Goal: Task Accomplishment & Management: Manage account settings

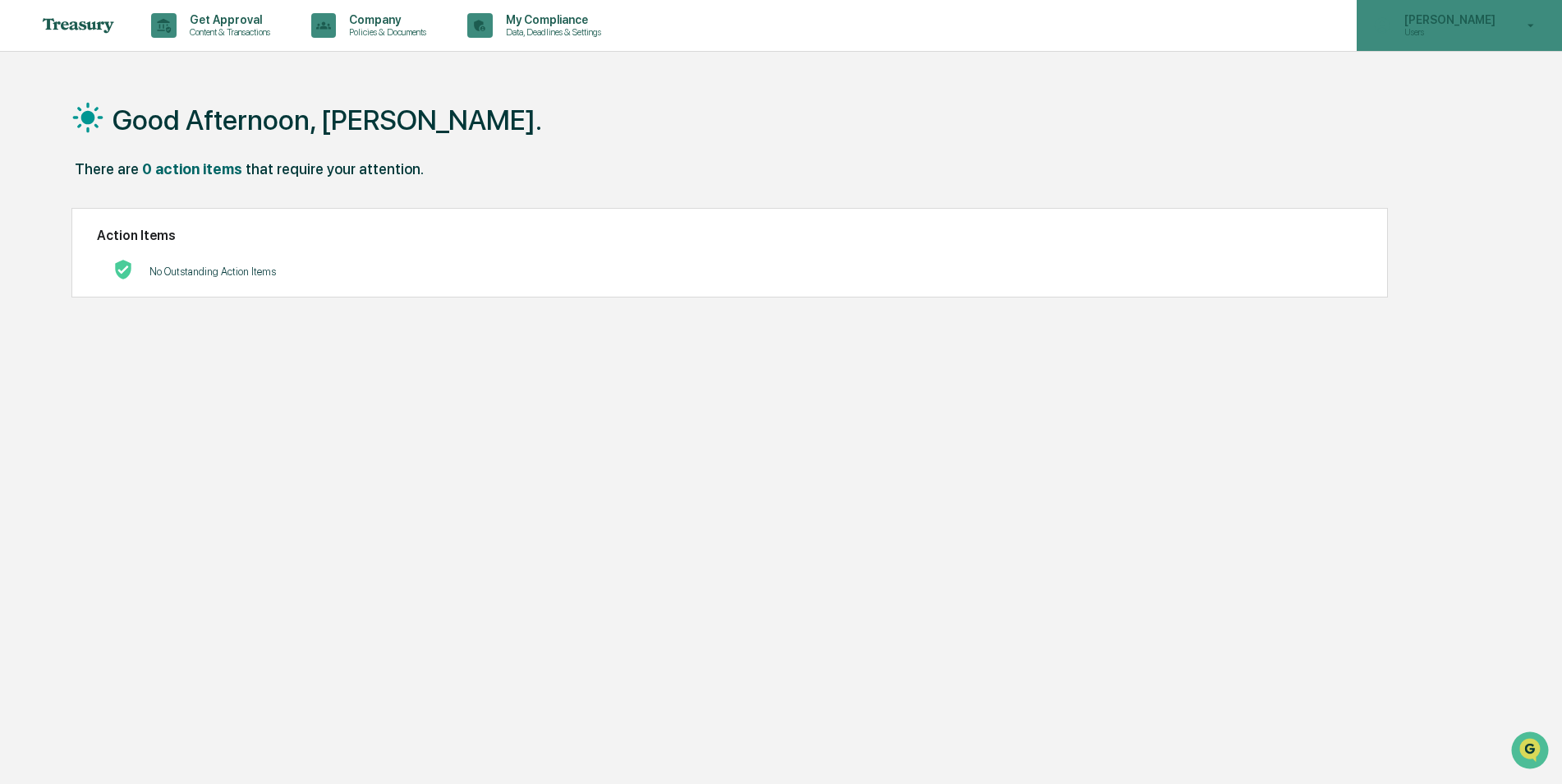
click at [1530, 34] on div "Kelsey Janas Users" at bounding box center [1459, 25] width 205 height 51
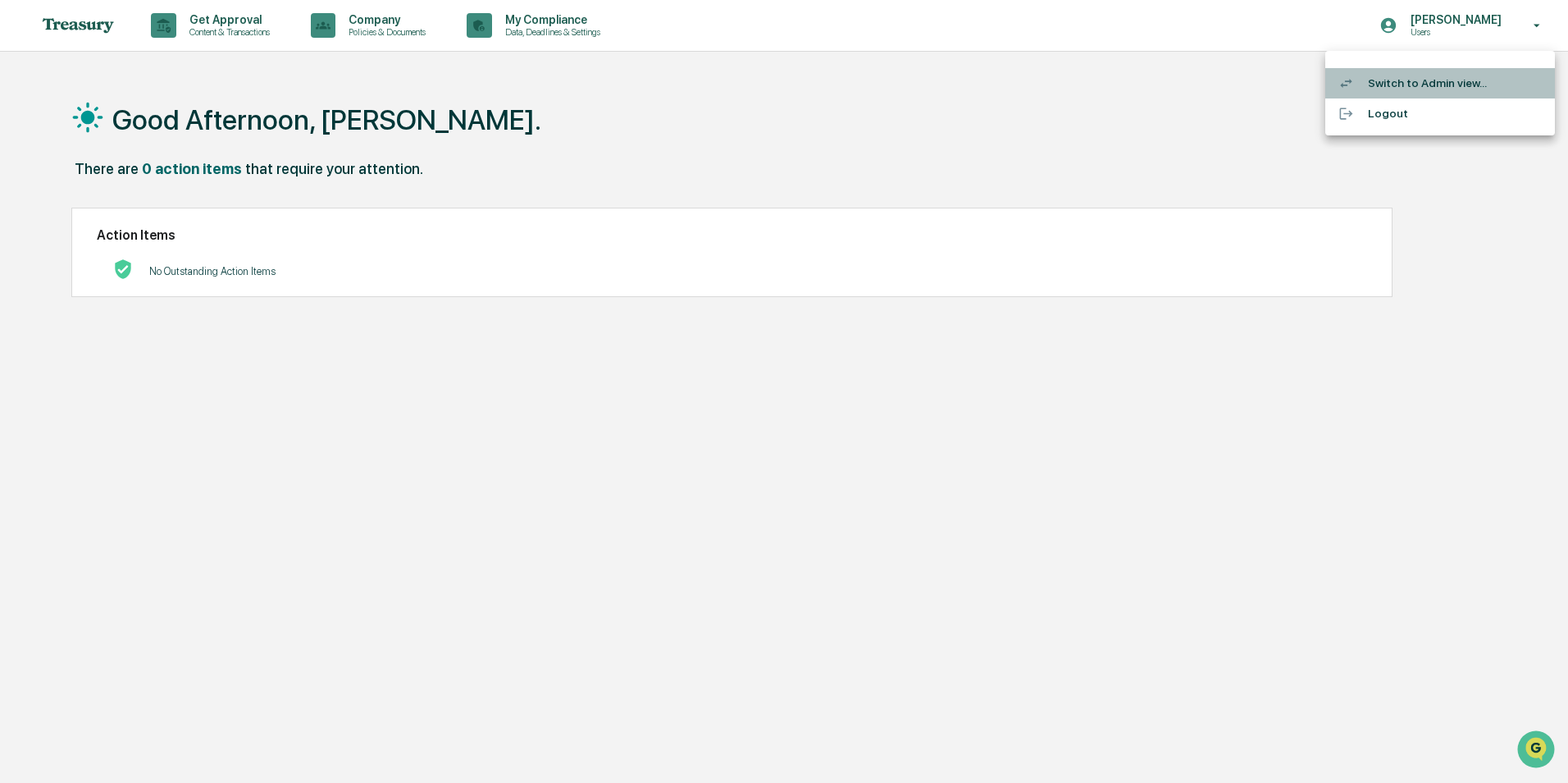
click at [1417, 84] on li "Switch to Admin view..." at bounding box center [1440, 83] width 229 height 31
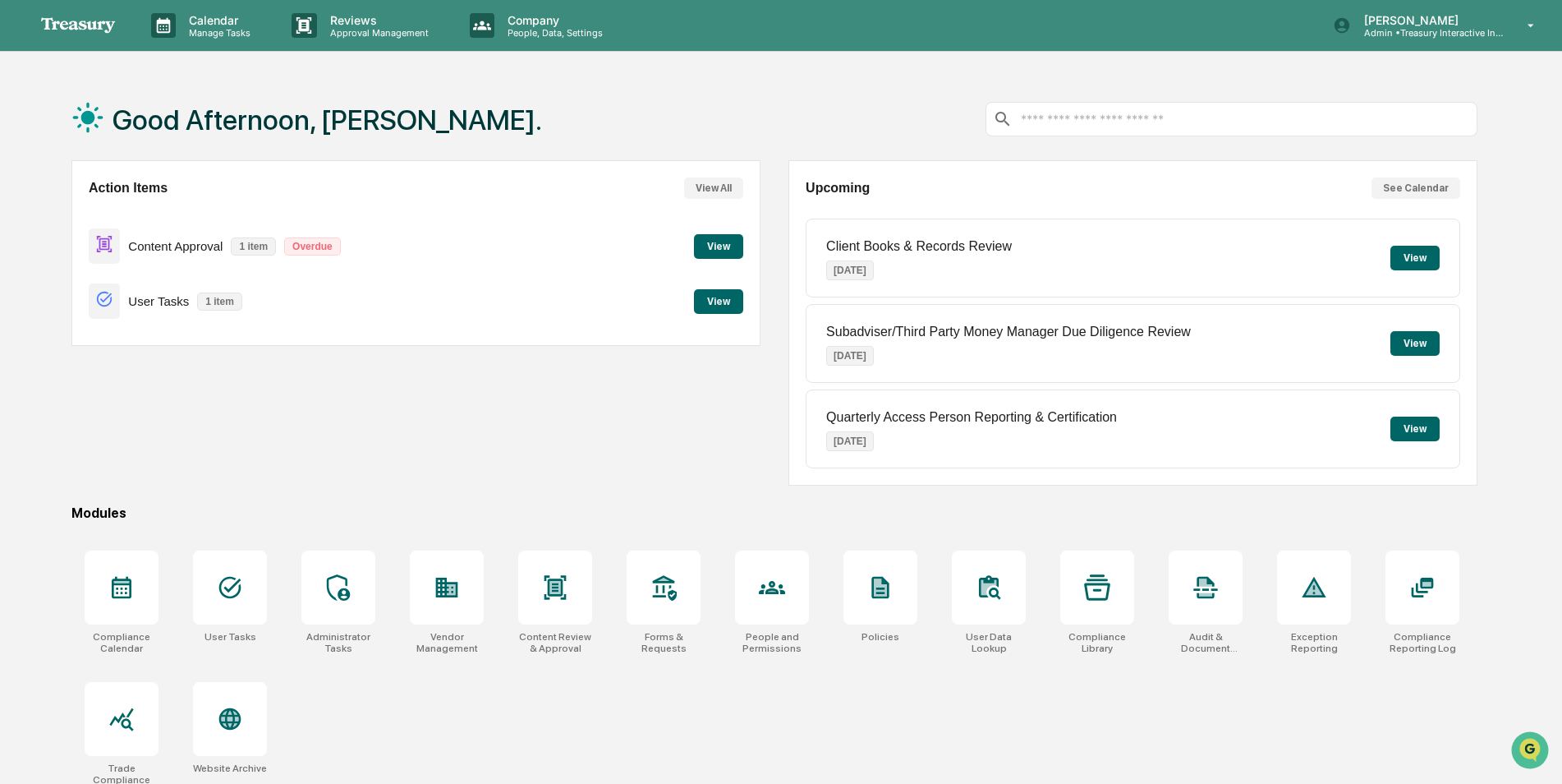
scroll to position [78, 0]
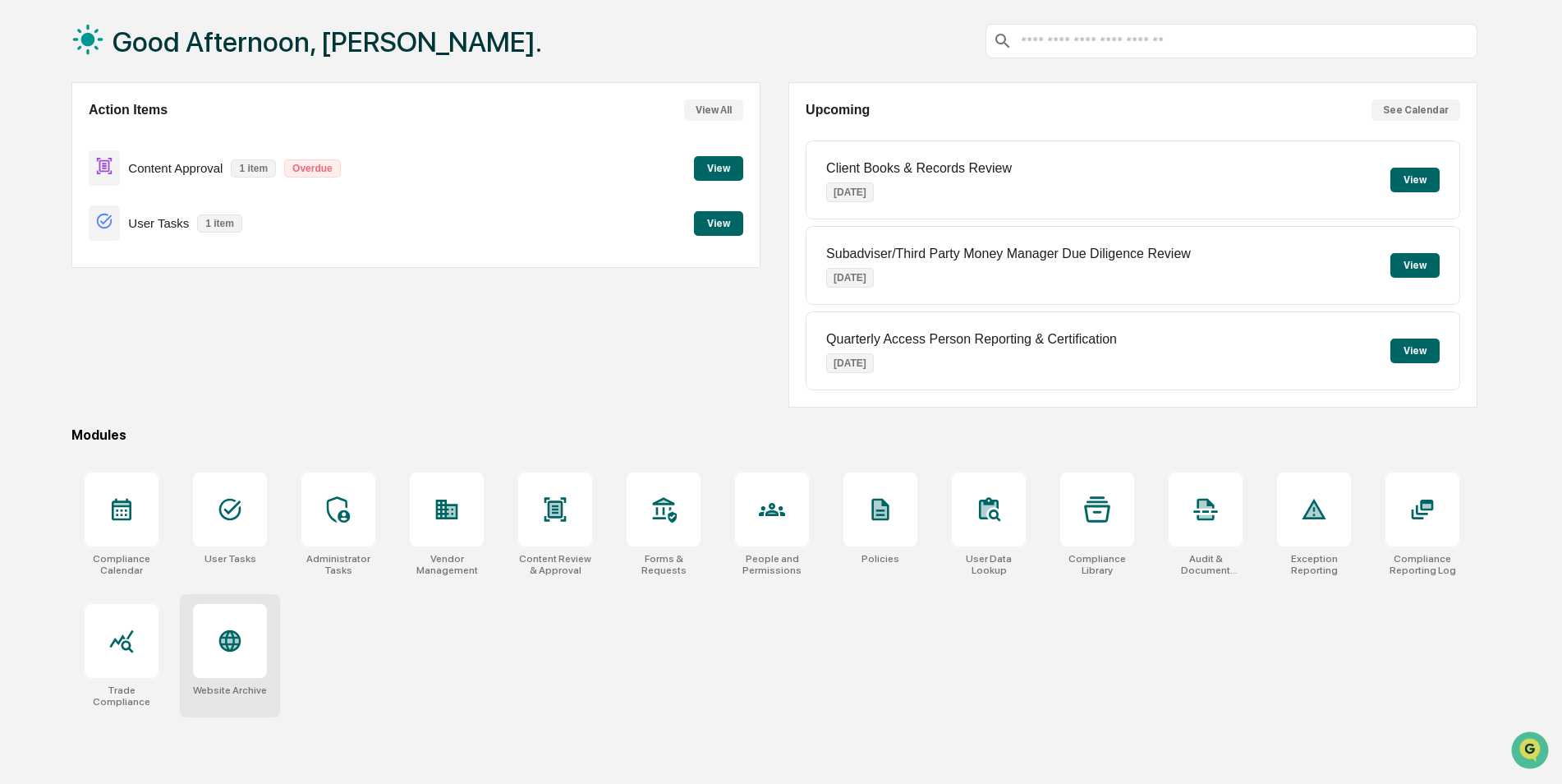
click at [221, 653] on icon at bounding box center [230, 641] width 26 height 26
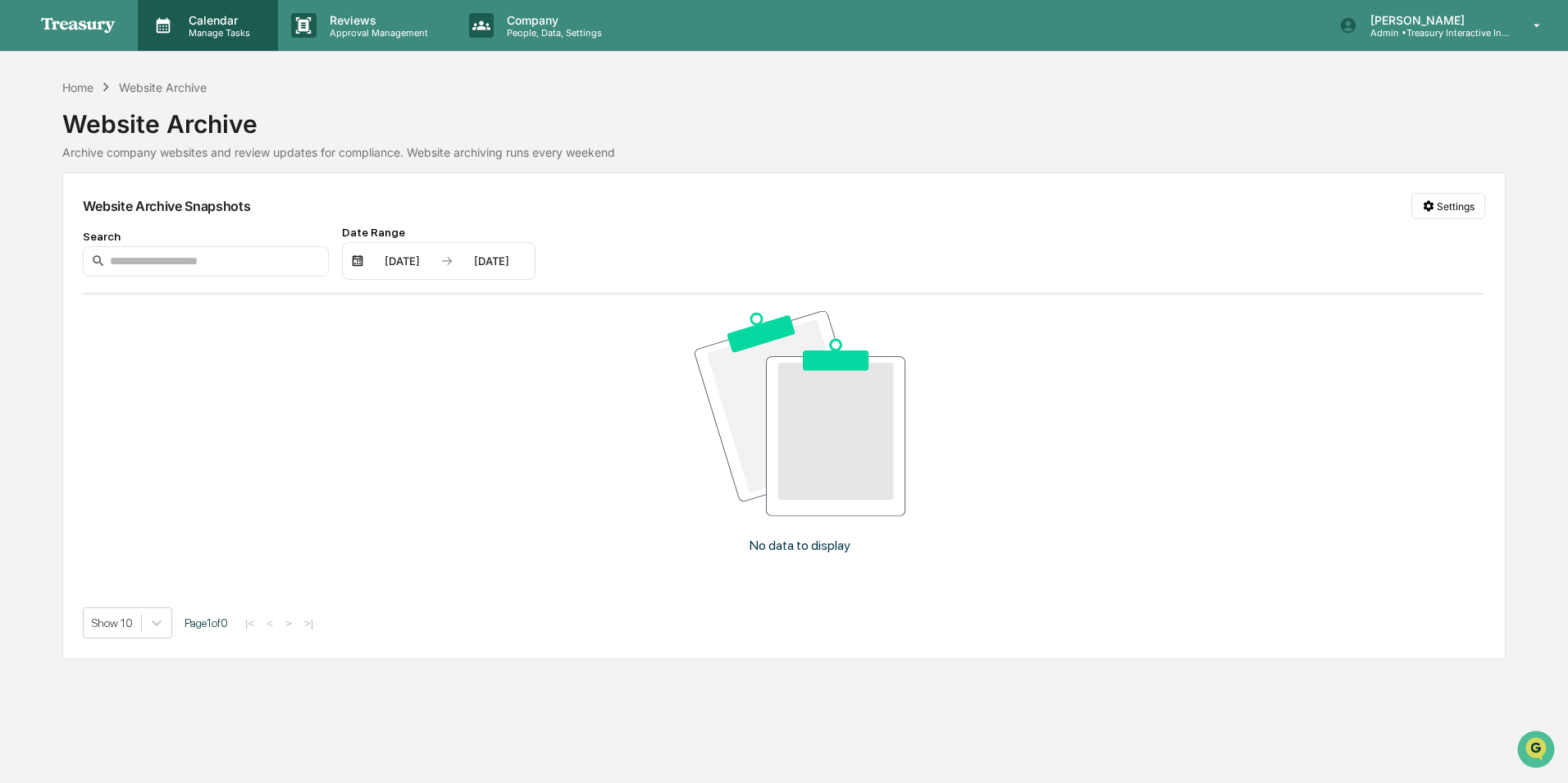
click at [221, 32] on p "Manage Tasks" at bounding box center [216, 32] width 83 height 11
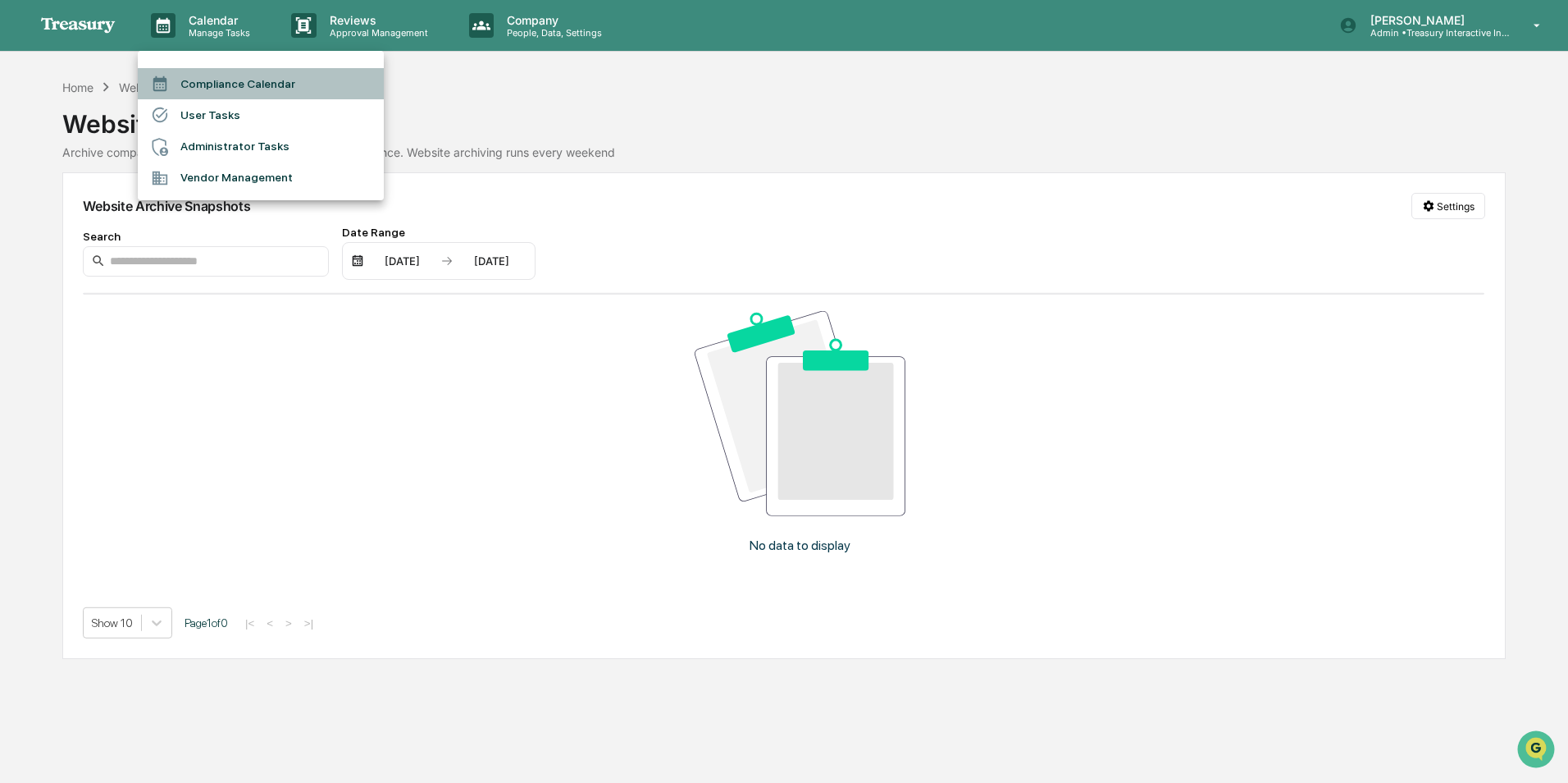
click at [234, 90] on li "Compliance Calendar" at bounding box center [260, 84] width 246 height 32
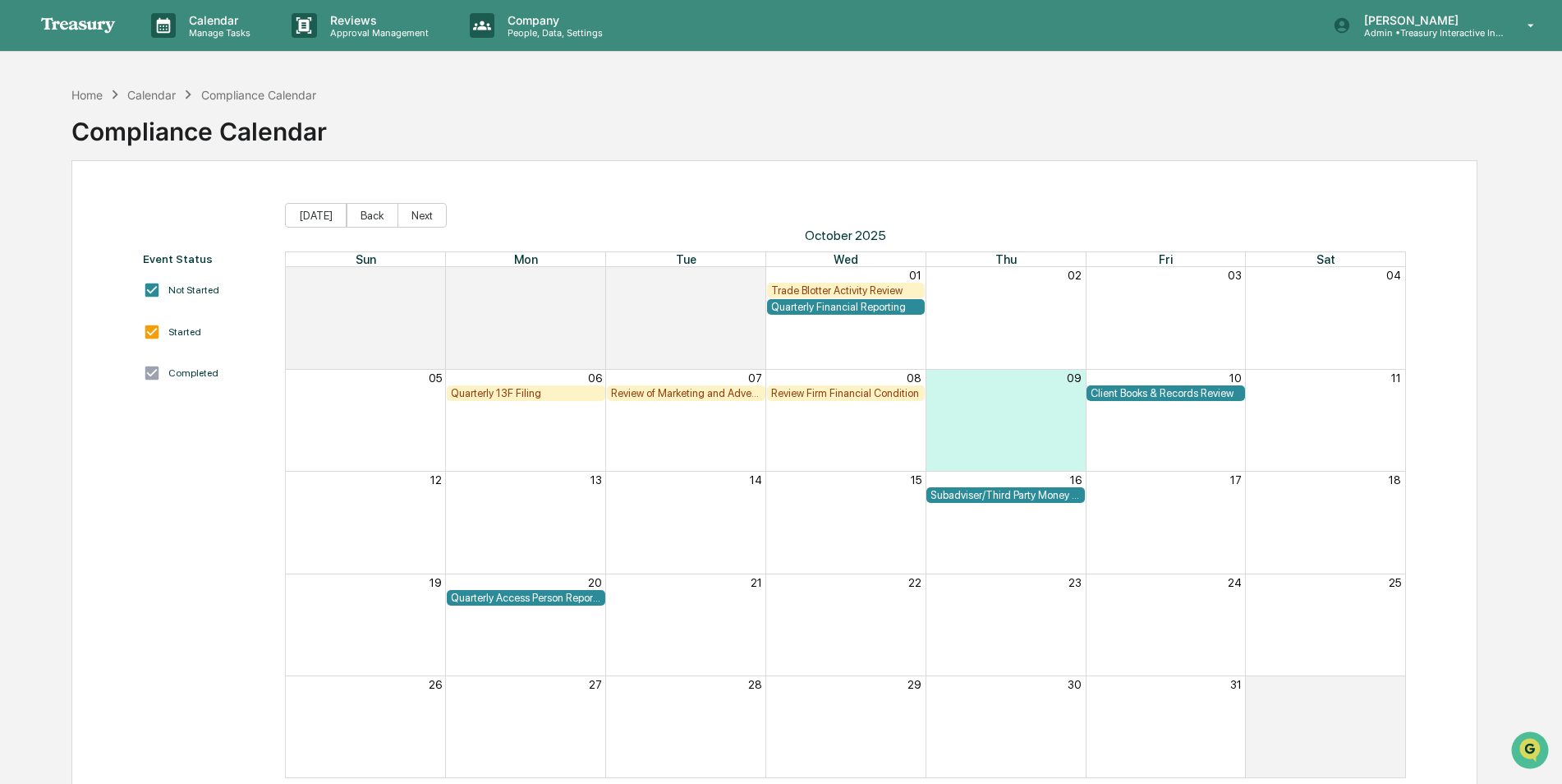
click at [517, 396] on div "Quarterly 13F Filing" at bounding box center [525, 393] width 150 height 12
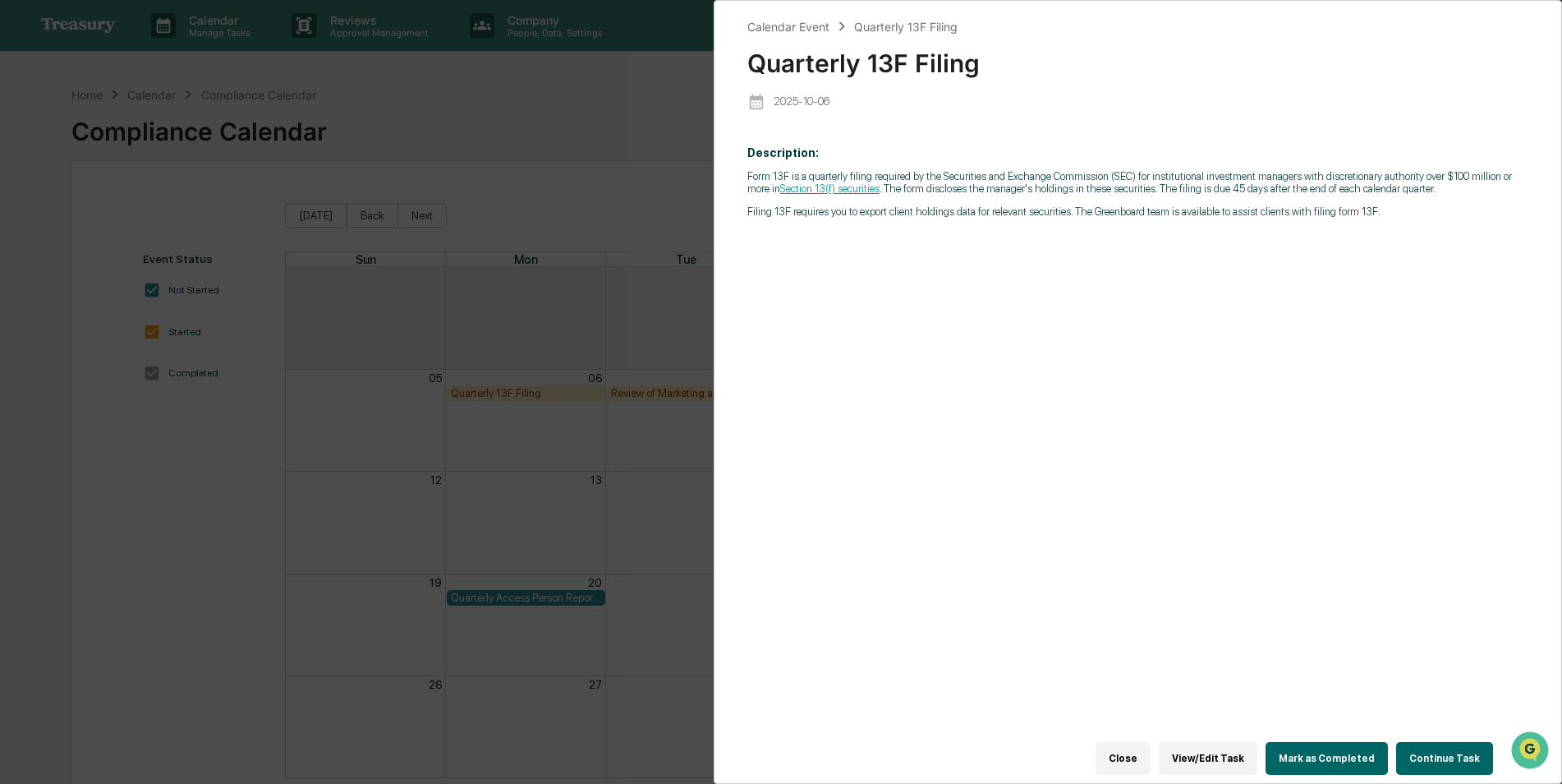
click at [1132, 742] on button "Close" at bounding box center [1123, 758] width 55 height 32
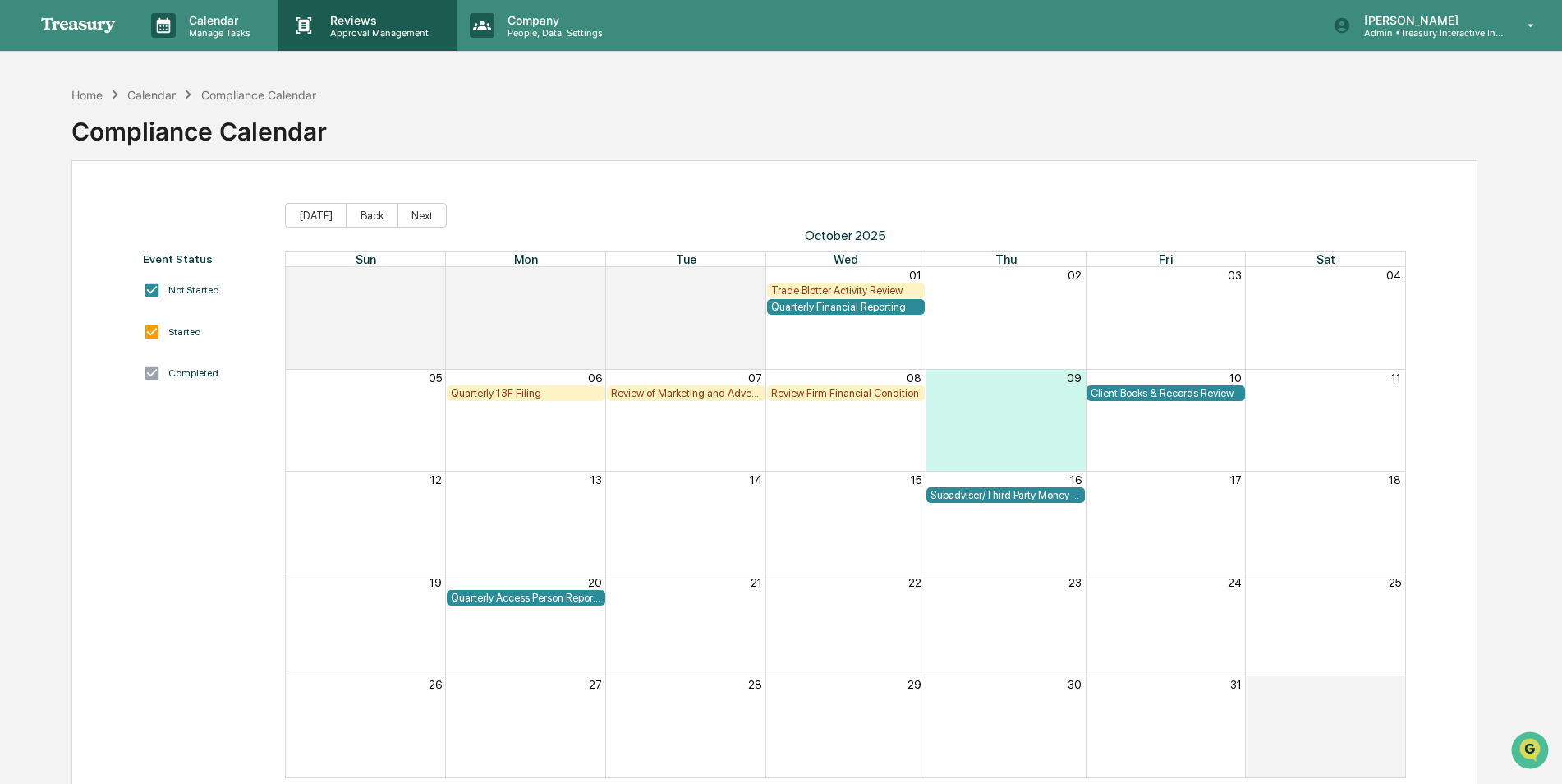
click at [375, 32] on p "Approval Management" at bounding box center [377, 32] width 120 height 11
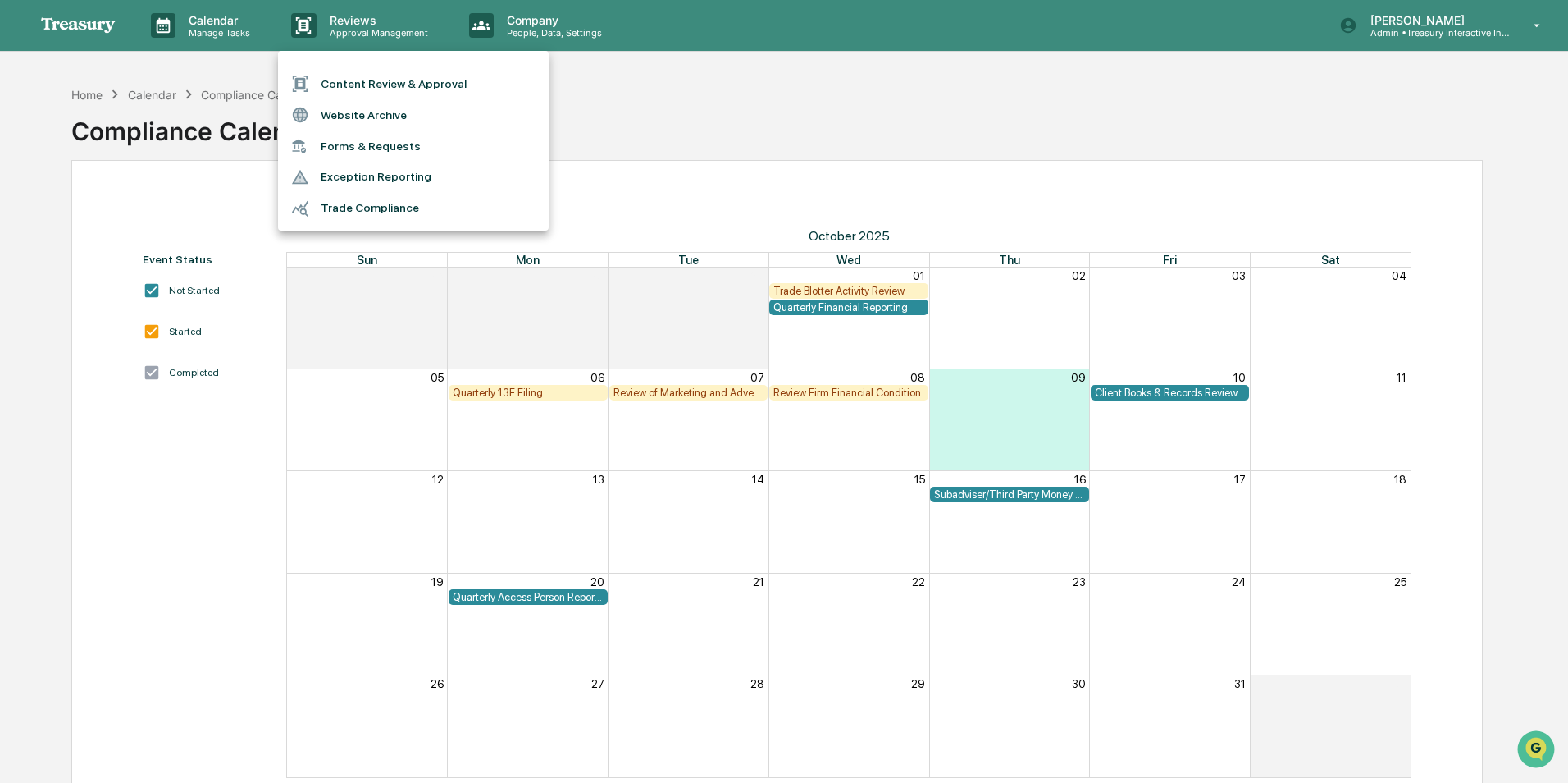
click at [717, 109] on div at bounding box center [784, 392] width 1568 height 783
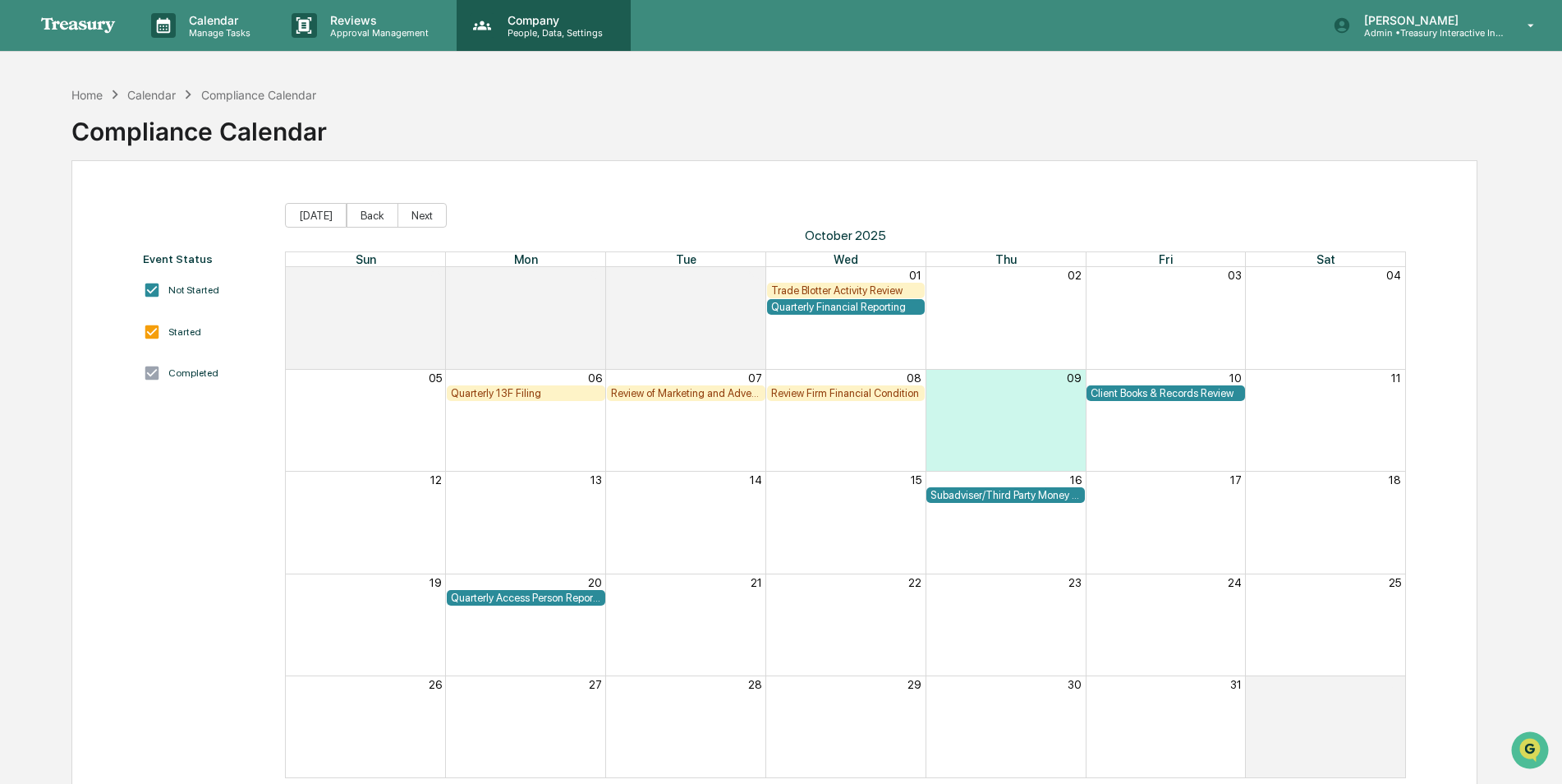
click at [538, 19] on p "Company" at bounding box center [553, 20] width 117 height 14
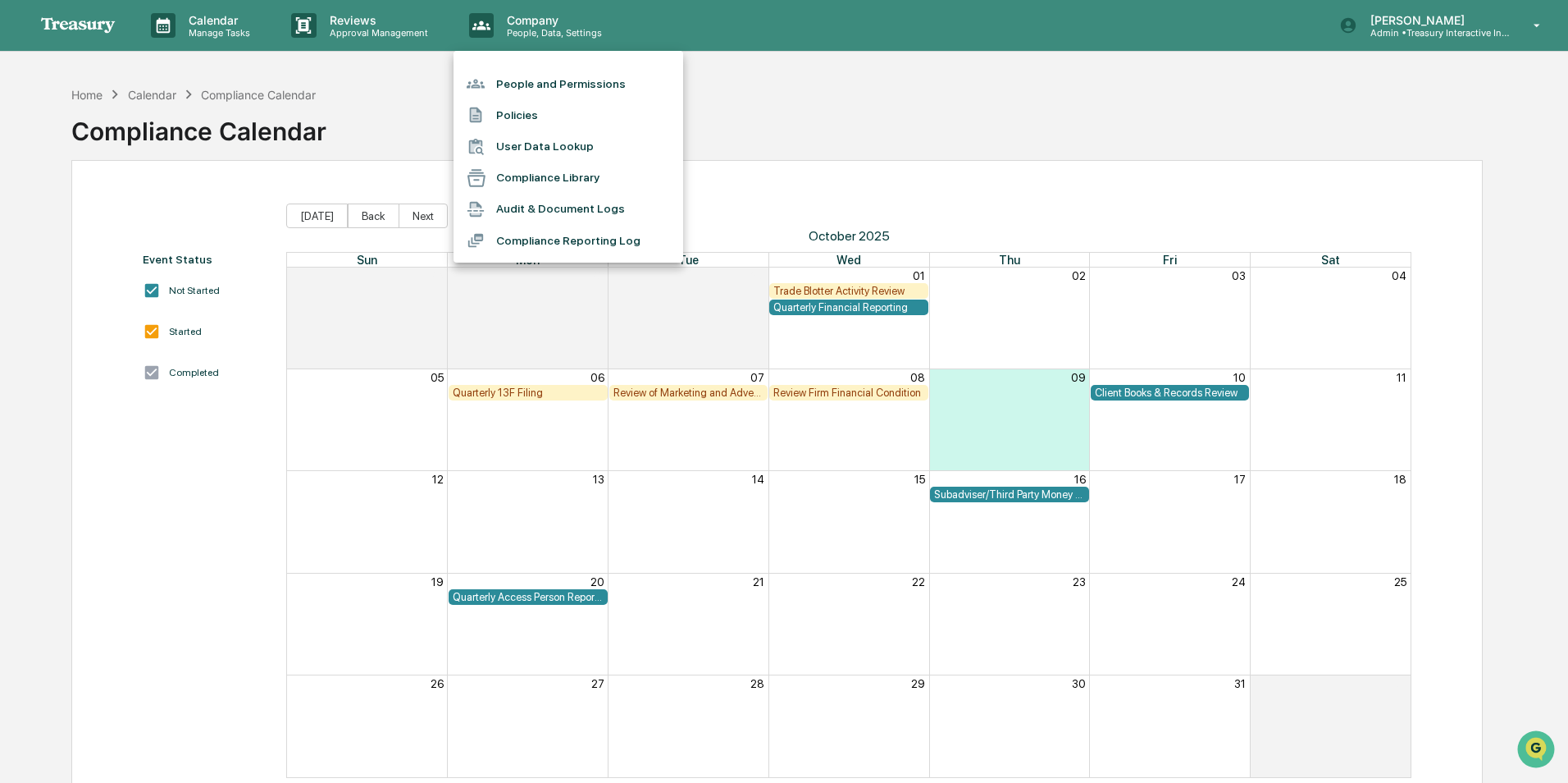
click at [1053, 123] on div at bounding box center [784, 392] width 1568 height 783
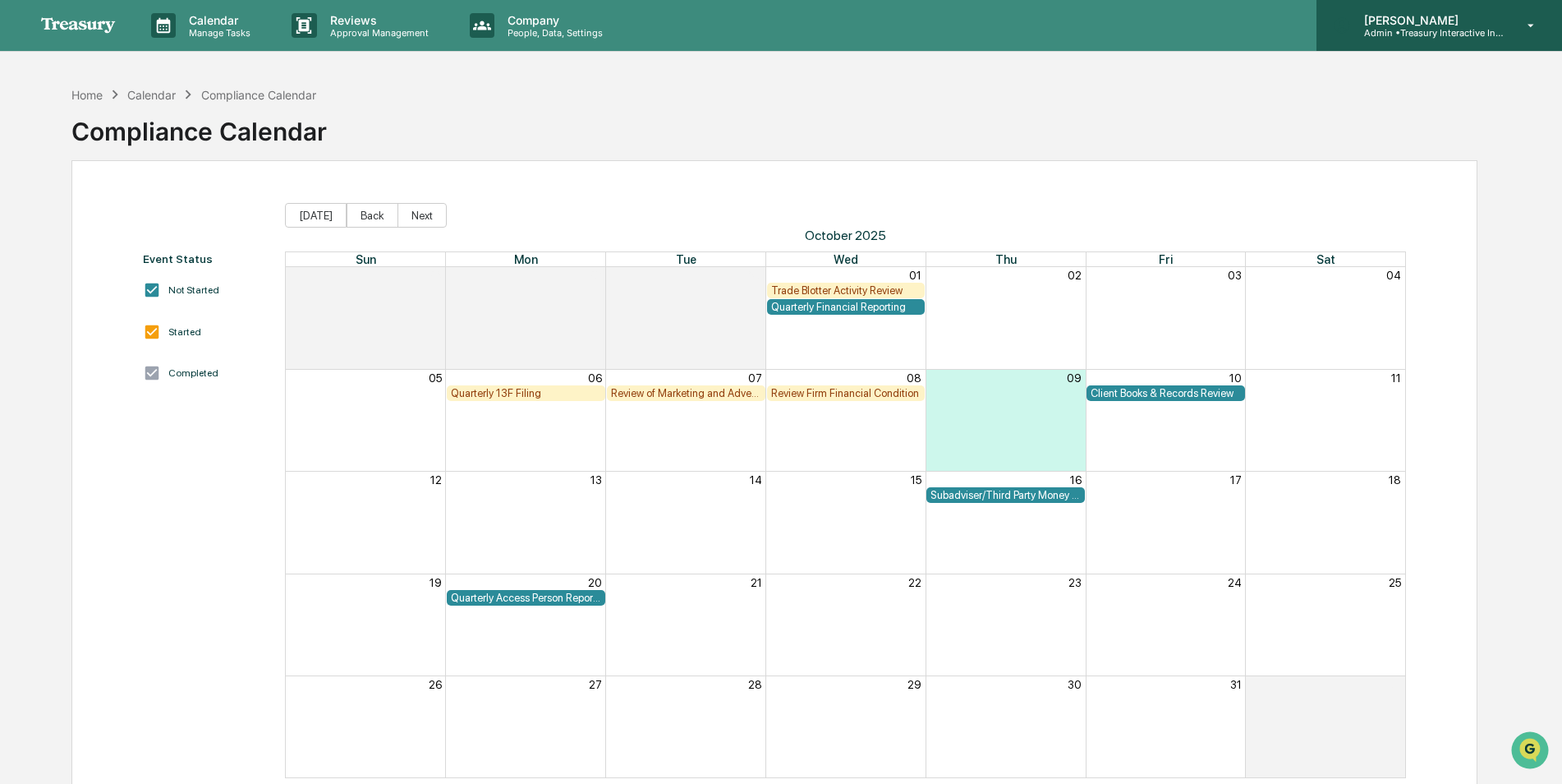
click at [1516, 25] on div "Kelsey Janas Admin • Treasury Interactive Investment Advisers LLC" at bounding box center [1439, 25] width 246 height 51
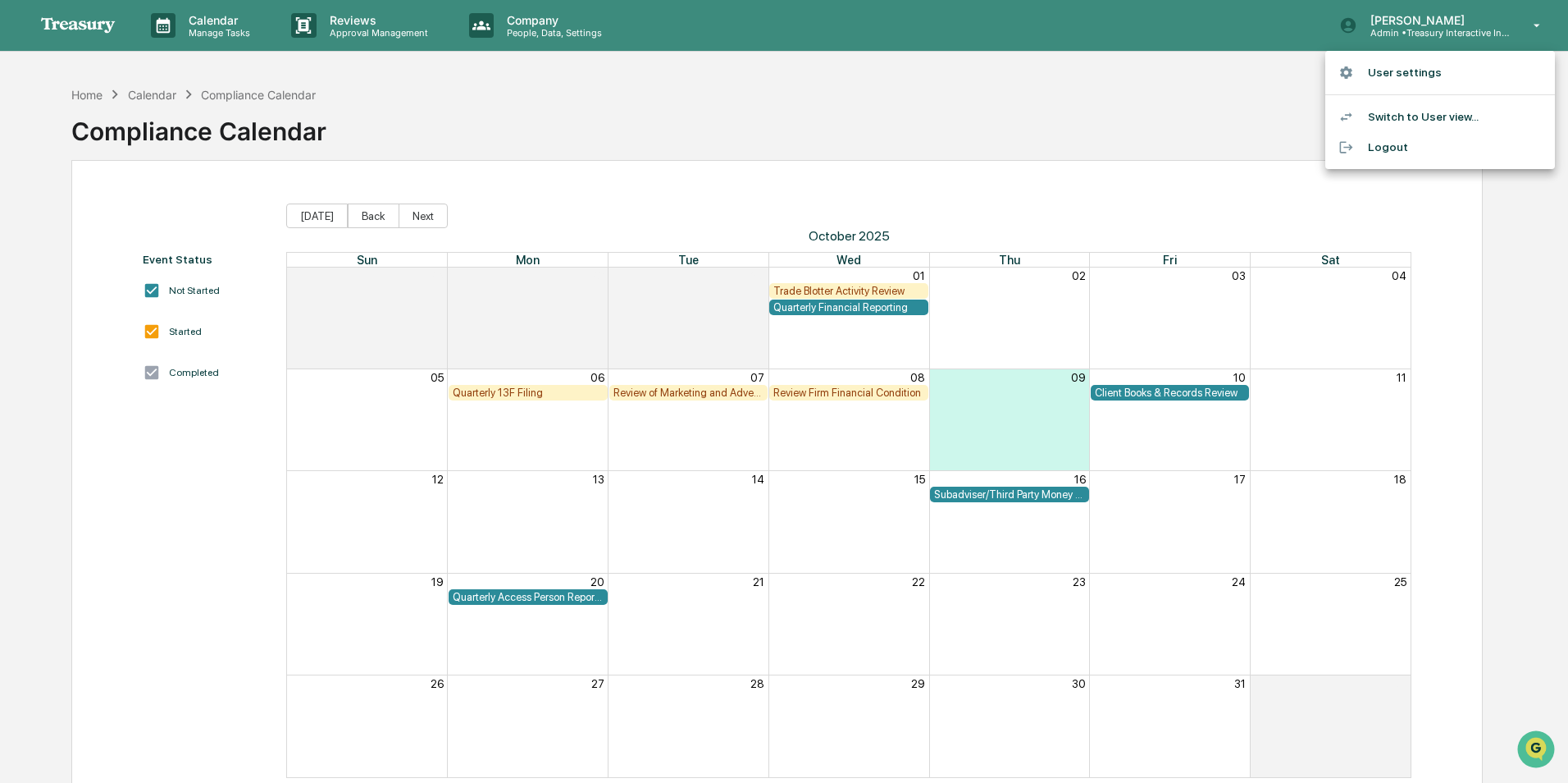
click at [1144, 80] on div at bounding box center [784, 392] width 1568 height 783
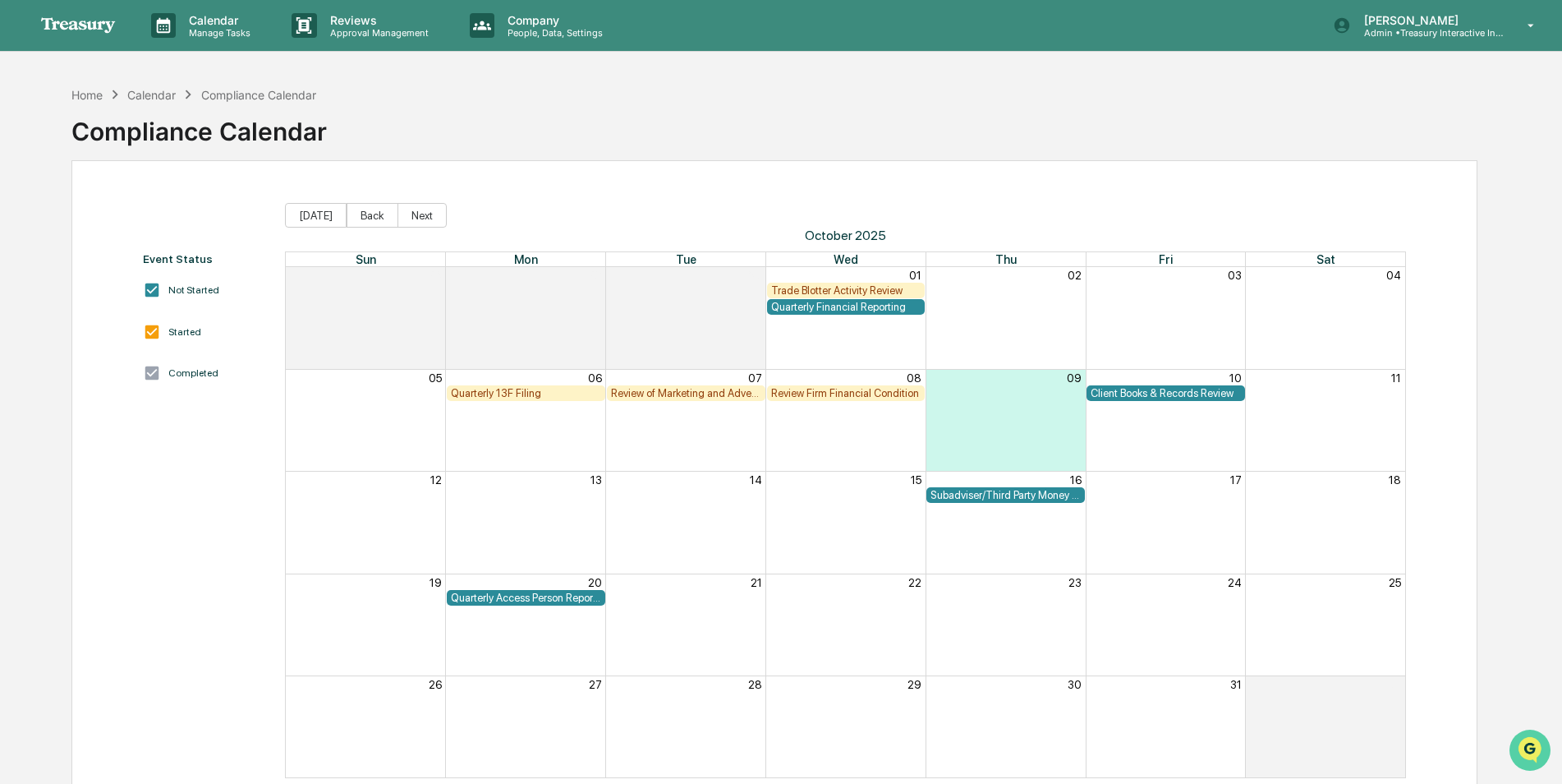
click at [1520, 745] on img "Open customer support" at bounding box center [1530, 749] width 41 height 32
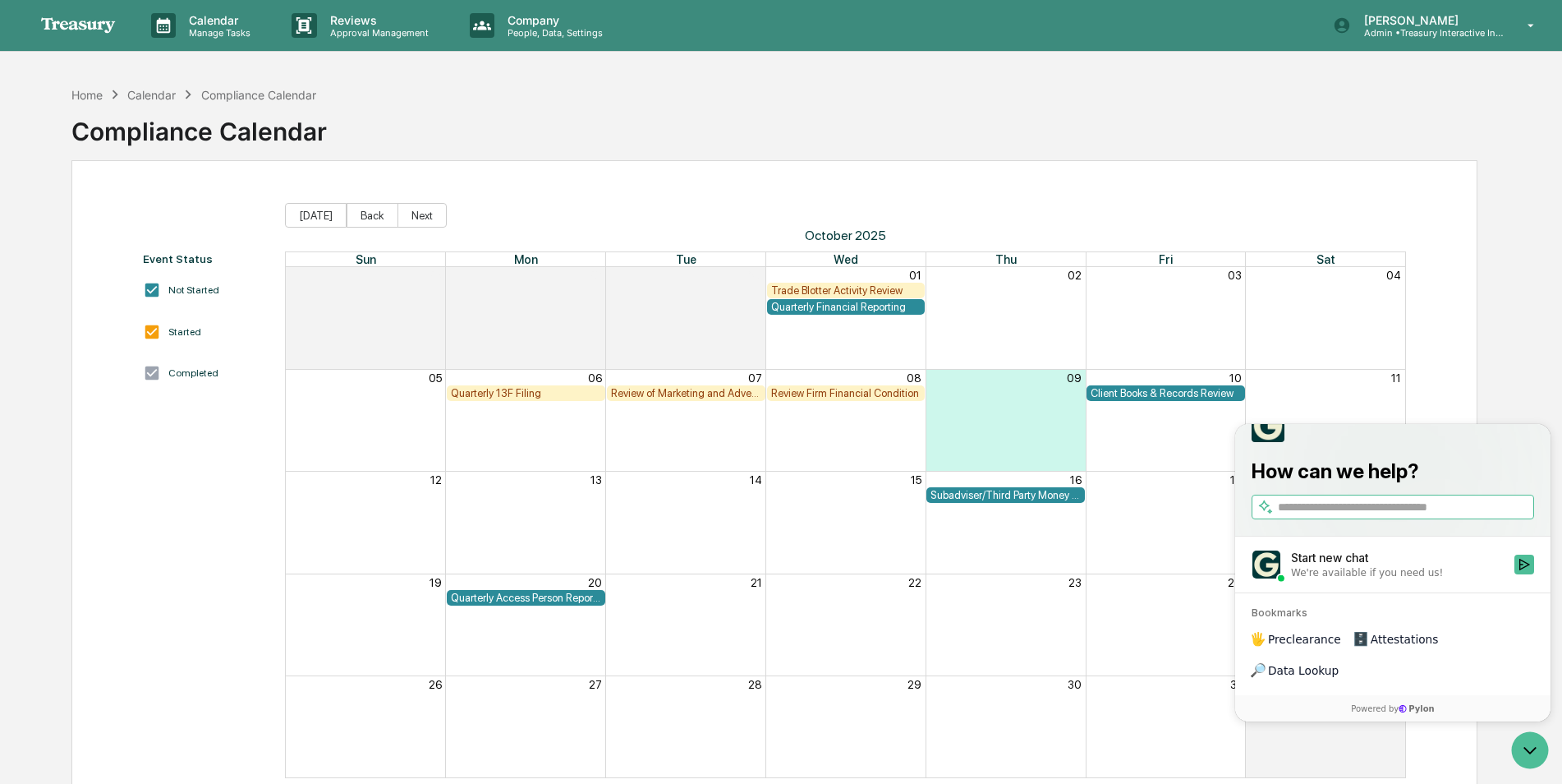
click at [68, 22] on img at bounding box center [79, 25] width 79 height 18
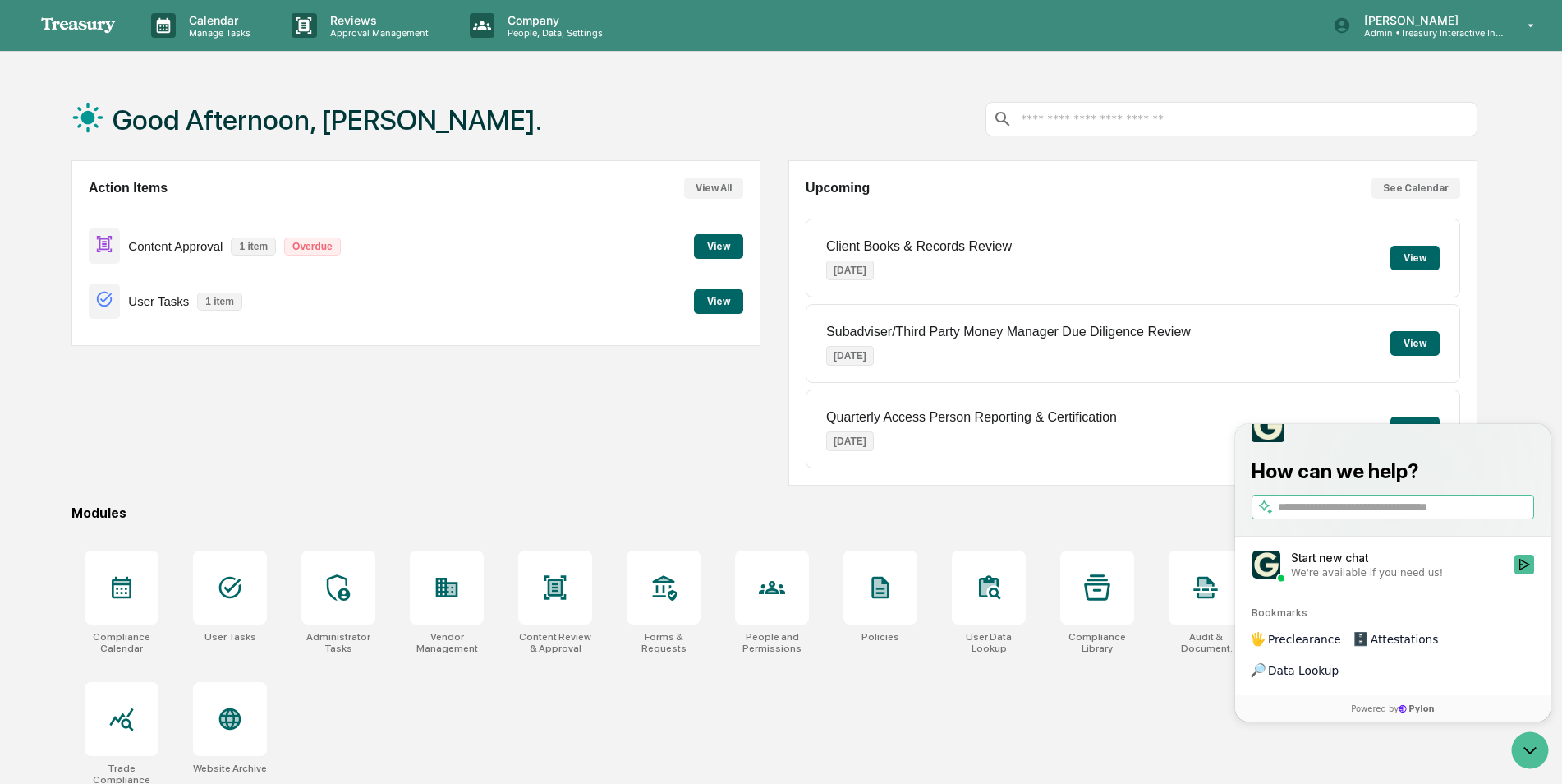
click at [718, 304] on button "View" at bounding box center [718, 302] width 49 height 25
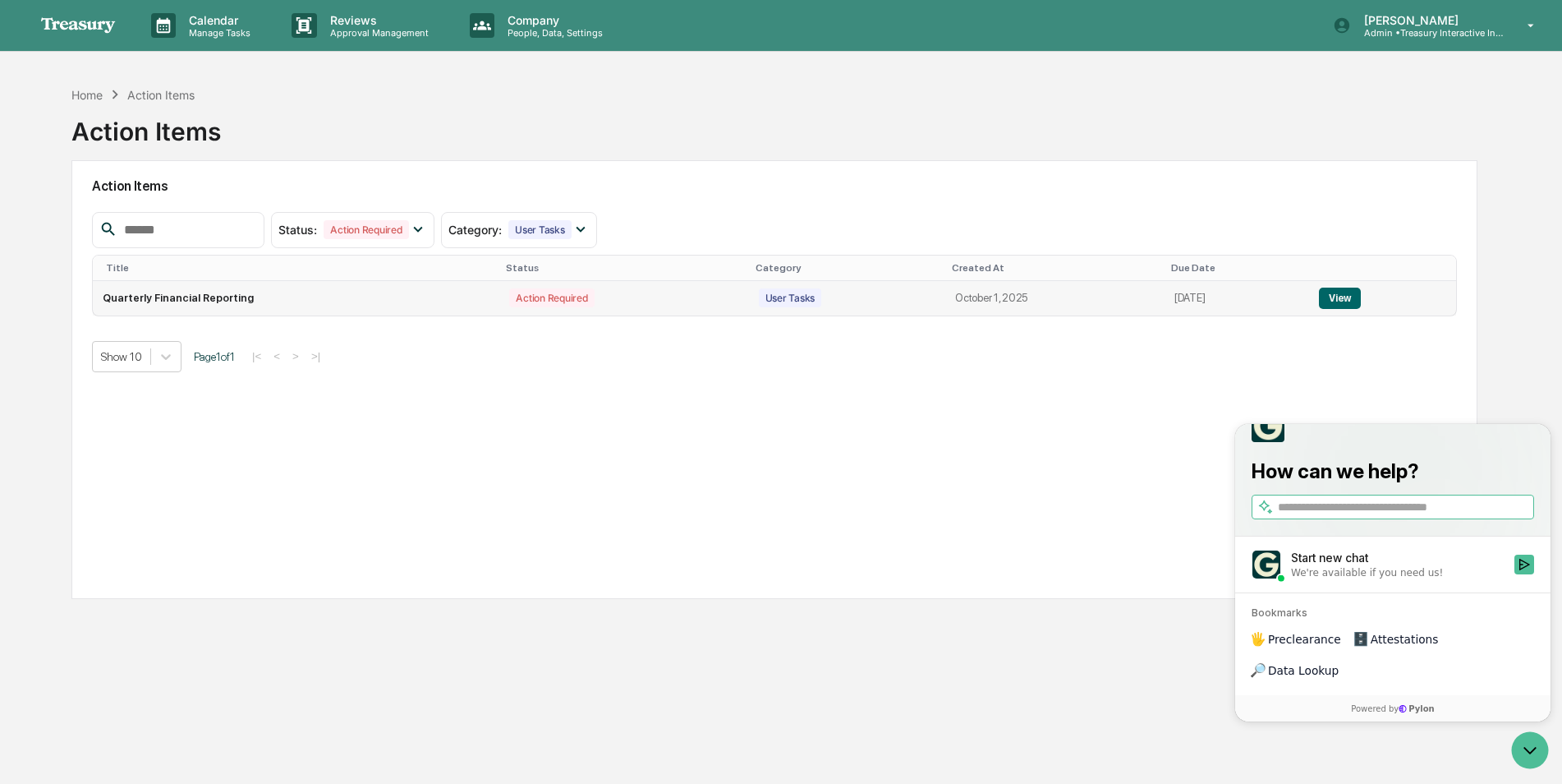
click at [1347, 302] on button "View" at bounding box center [1340, 298] width 42 height 21
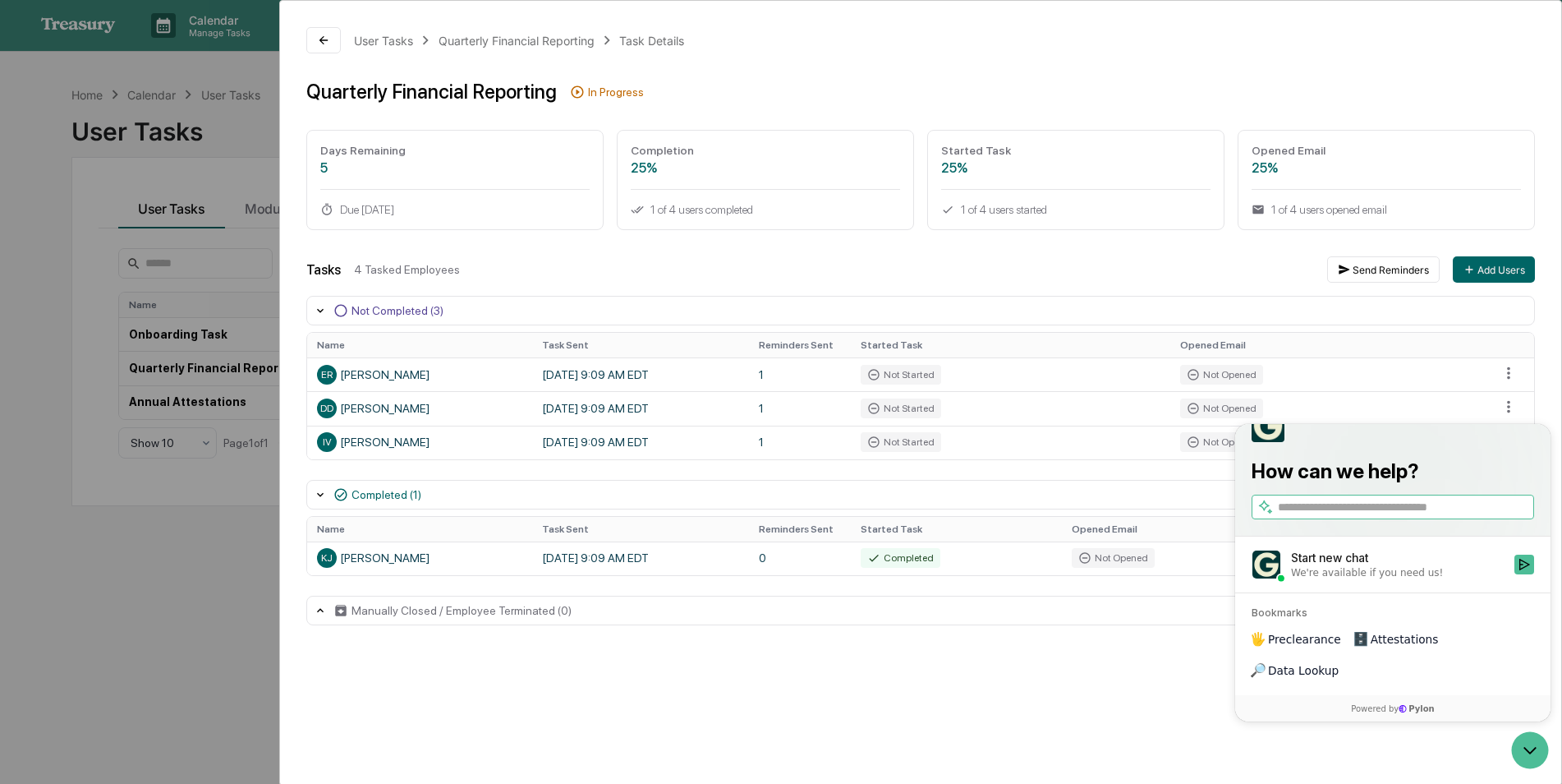
click at [155, 606] on div "User Tasks Quarterly Financial Reporting Task Details Quarterly Financial Repor…" at bounding box center [781, 392] width 1562 height 784
